Goal: Check status: Check status

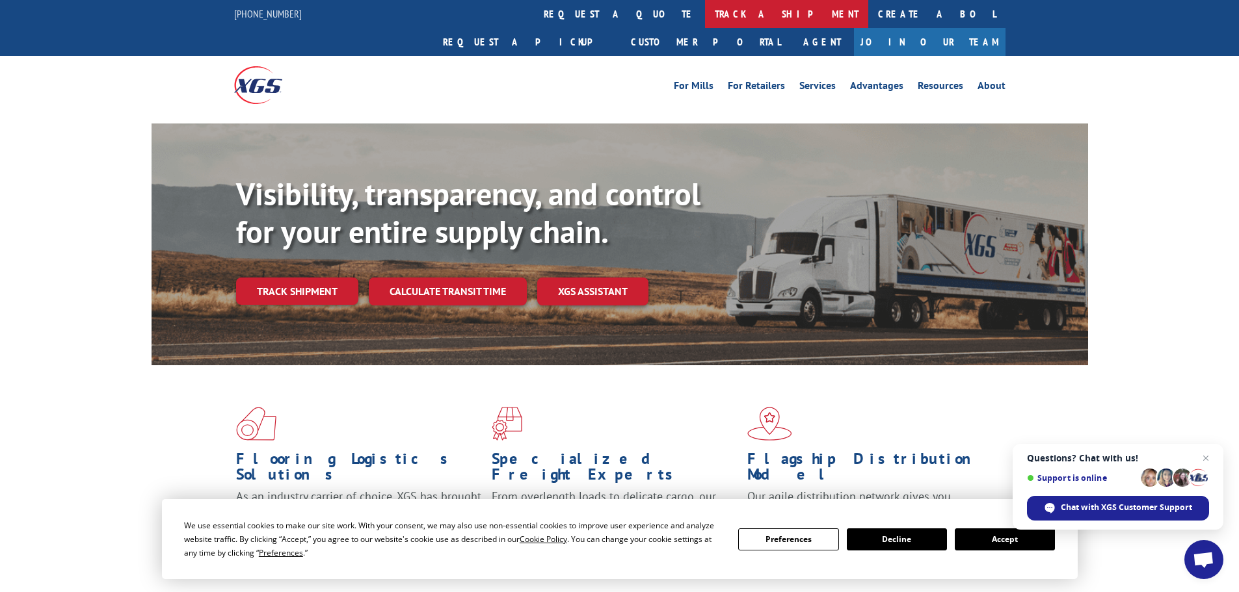
click at [705, 14] on link "track a shipment" at bounding box center [786, 14] width 163 height 28
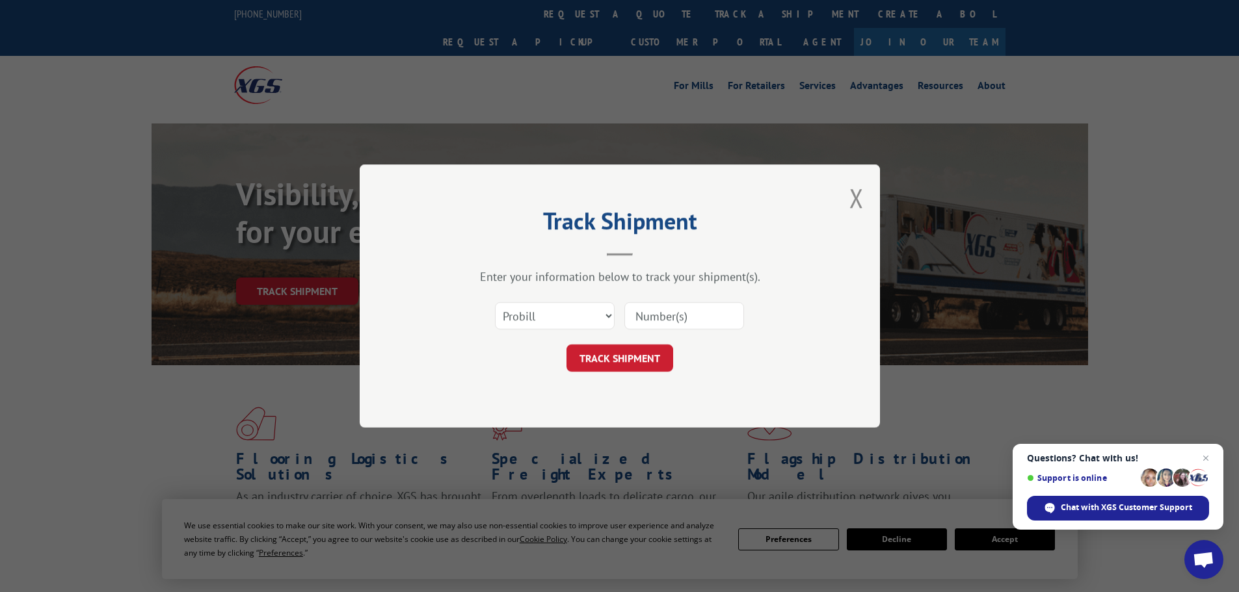
click at [655, 304] on input at bounding box center [684, 315] width 120 height 27
paste input "230583814"
type input "230583814"
click at [598, 356] on button "TRACK SHIPMENT" at bounding box center [619, 358] width 107 height 27
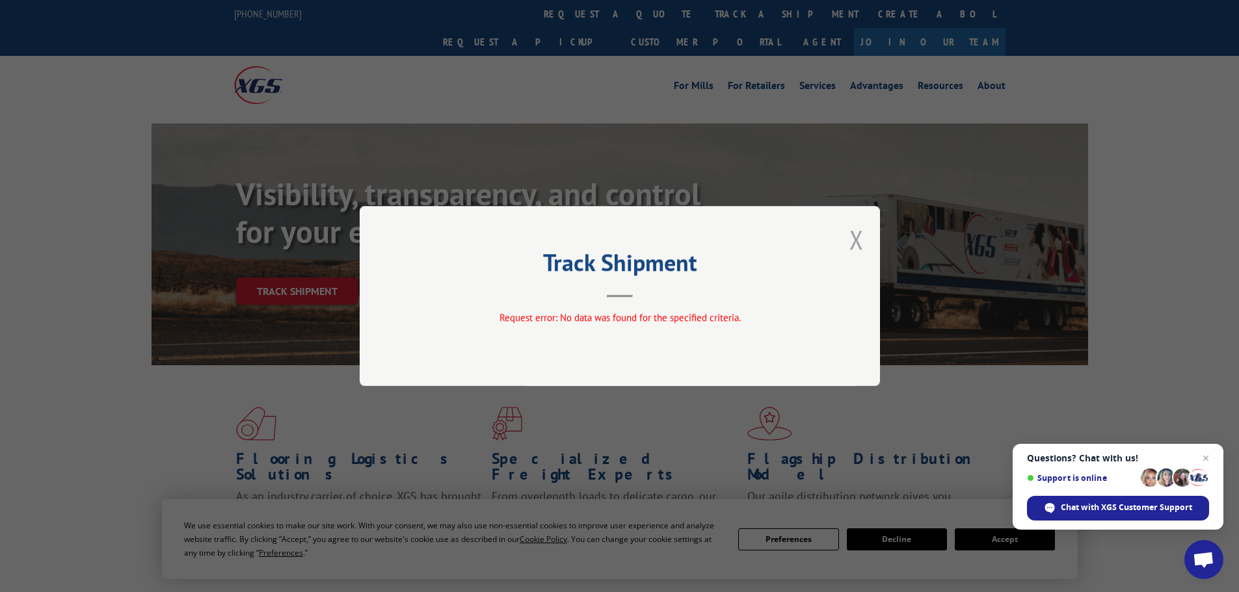
click at [856, 233] on button "Close modal" at bounding box center [856, 239] width 14 height 34
